Goal: Task Accomplishment & Management: Manage account settings

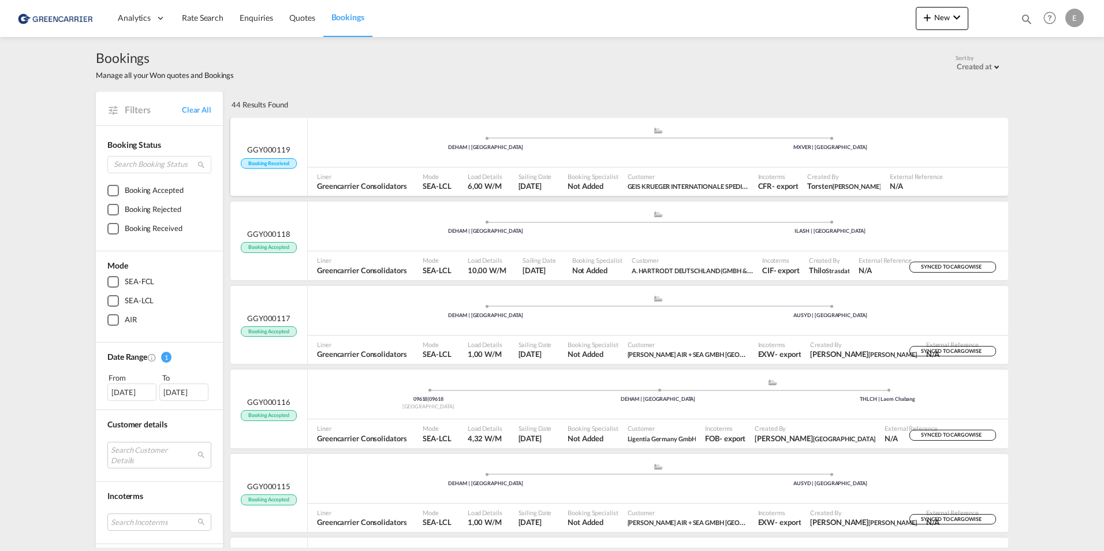
click at [921, 162] on div ".a{fill:#aaa8ad;} .a{fill:#aaa8ad;} DEHAM | [GEOGRAPHIC_DATA] MXVER | [GEOGRAPH…" at bounding box center [658, 145] width 700 height 38
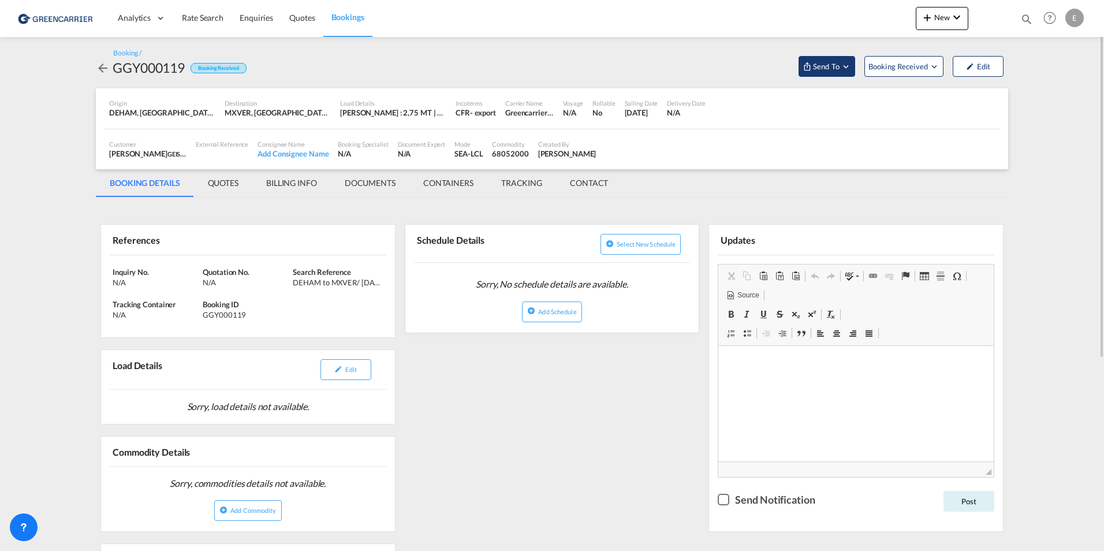
click at [833, 64] on span "Send To" at bounding box center [826, 67] width 29 height 12
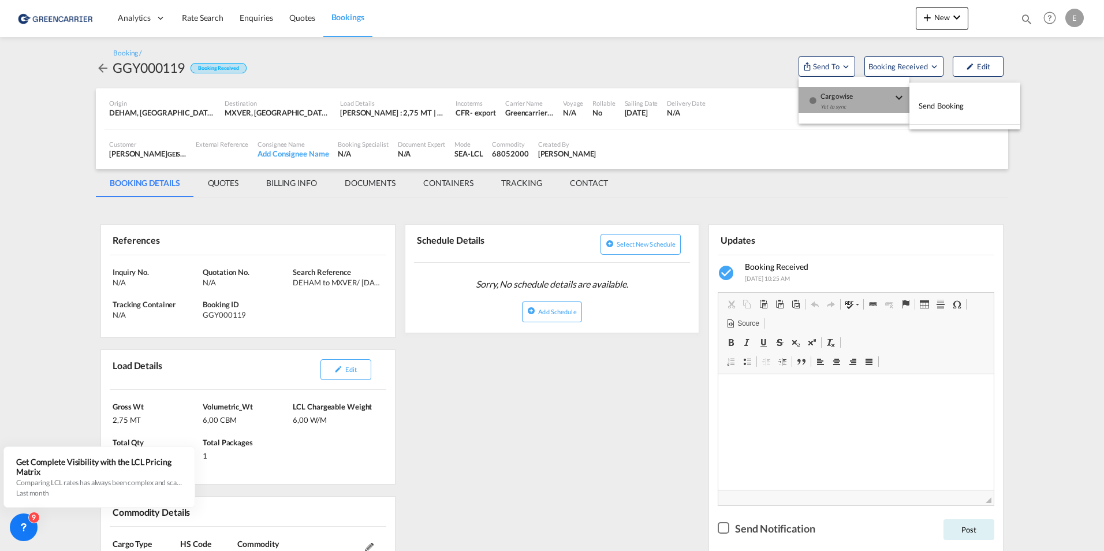
click at [847, 102] on div "Yet to sync" at bounding box center [856, 110] width 72 height 24
click at [946, 109] on span "Send Booking" at bounding box center [941, 105] width 46 height 18
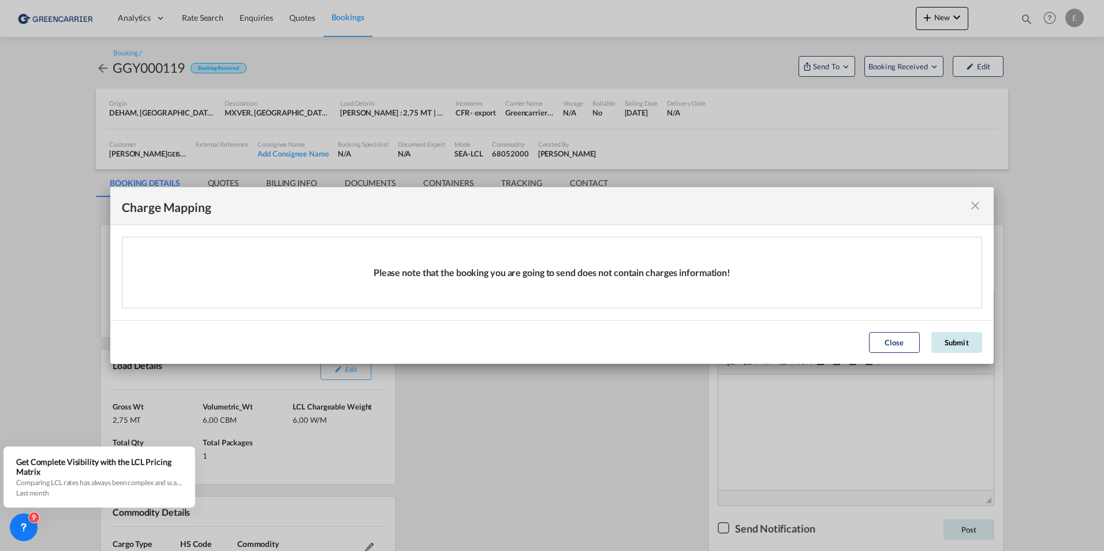
click at [961, 341] on button "Submit" at bounding box center [956, 342] width 51 height 21
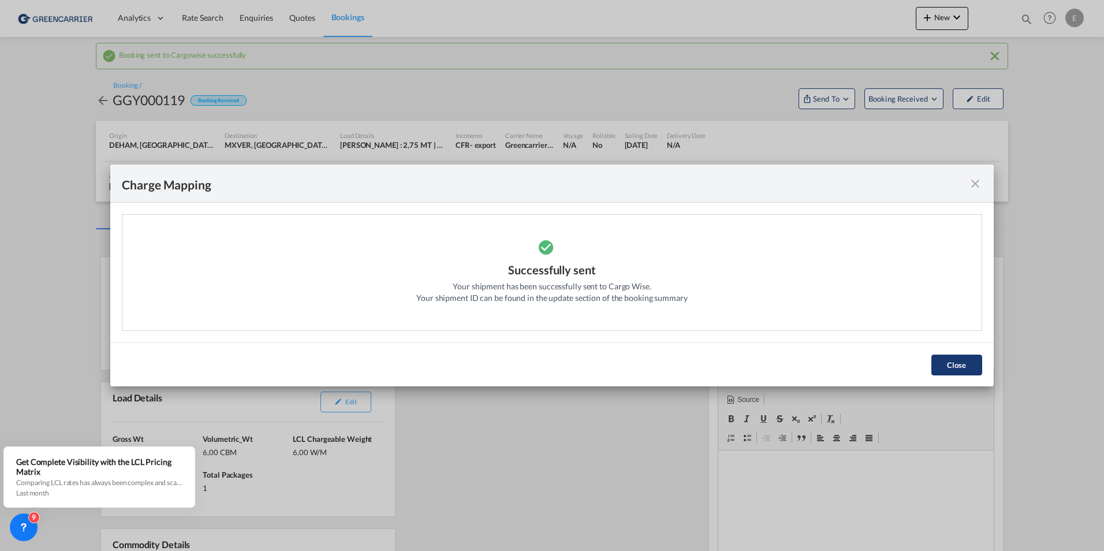
click at [968, 357] on button "Close" at bounding box center [956, 364] width 51 height 21
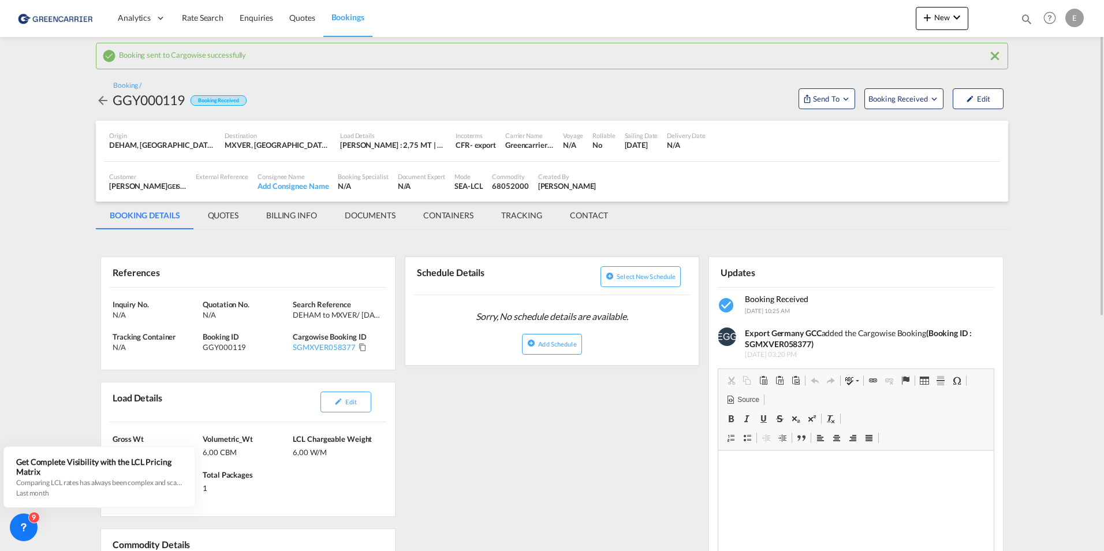
click at [914, 85] on md-menu "Booking Received" at bounding box center [903, 97] width 88 height 24
click at [913, 91] on button "Booking Received" at bounding box center [903, 98] width 79 height 21
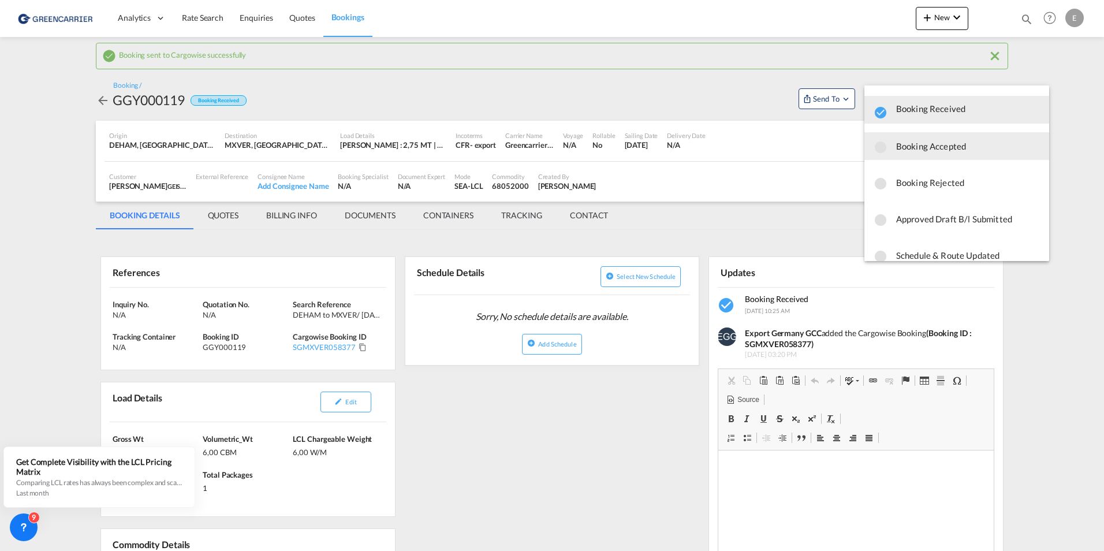
click at [943, 147] on span "Booking Accepted" at bounding box center [968, 146] width 144 height 21
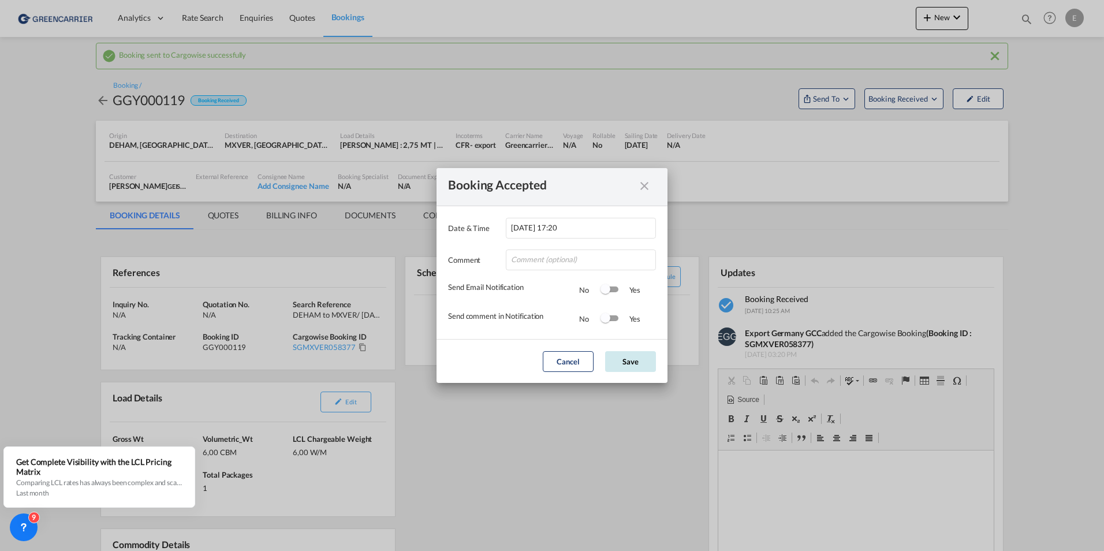
click at [626, 354] on button "Save" at bounding box center [630, 361] width 51 height 21
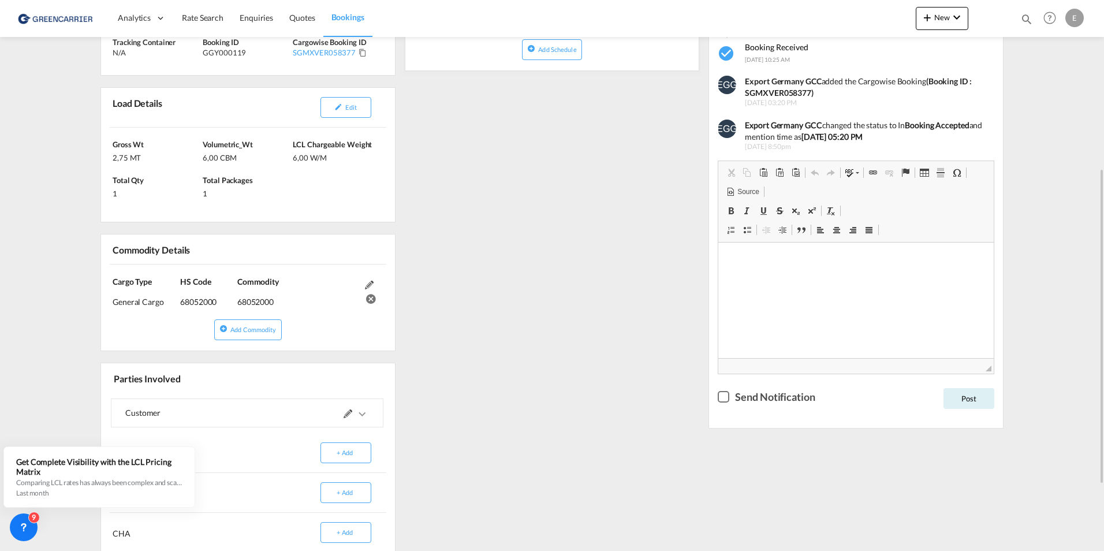
scroll to position [410, 0]
